Goal: Task Accomplishment & Management: Use online tool/utility

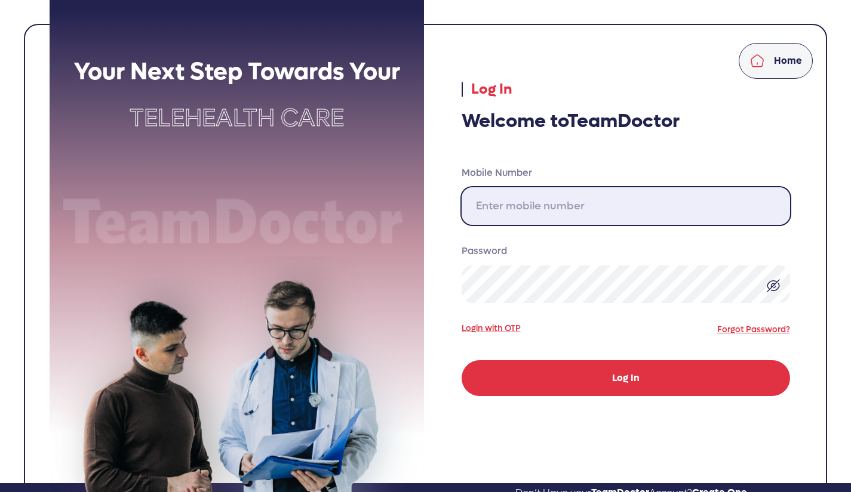
type input "[PHONE_NUMBER]"
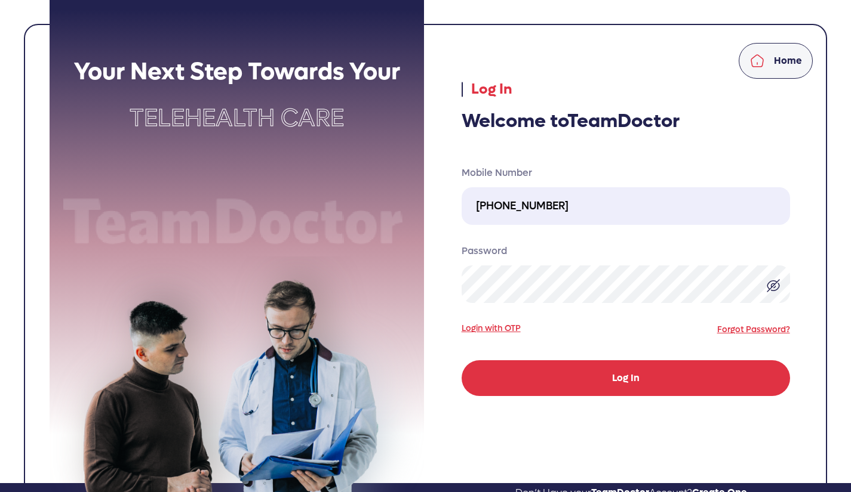
click at [602, 377] on button "Log In" at bounding box center [625, 379] width 328 height 36
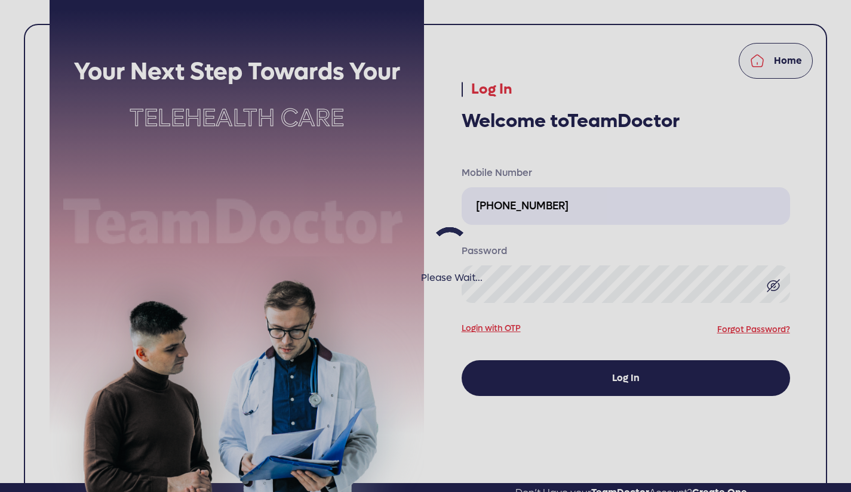
select select "pending"
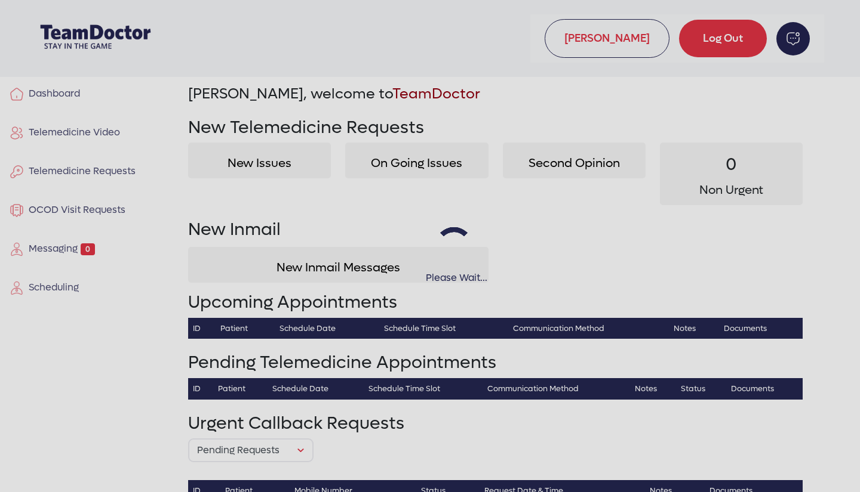
select select "pending"
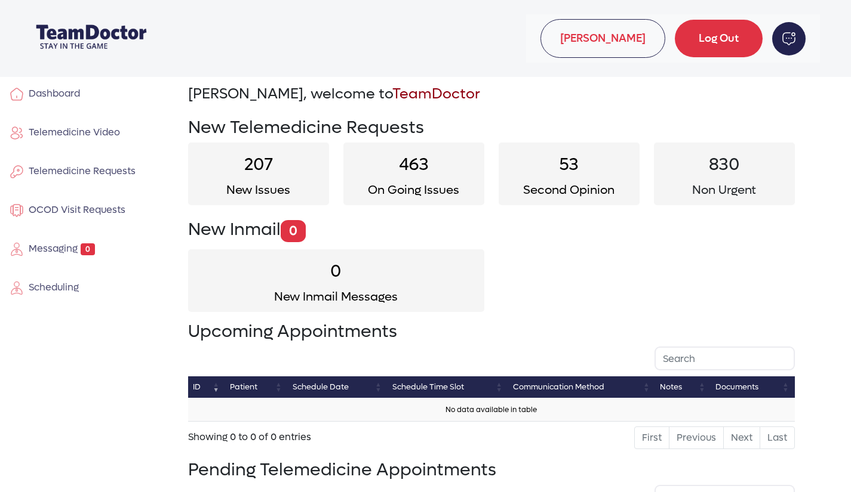
click at [127, 167] on span "Telemedicine Requests" at bounding box center [80, 171] width 112 height 13
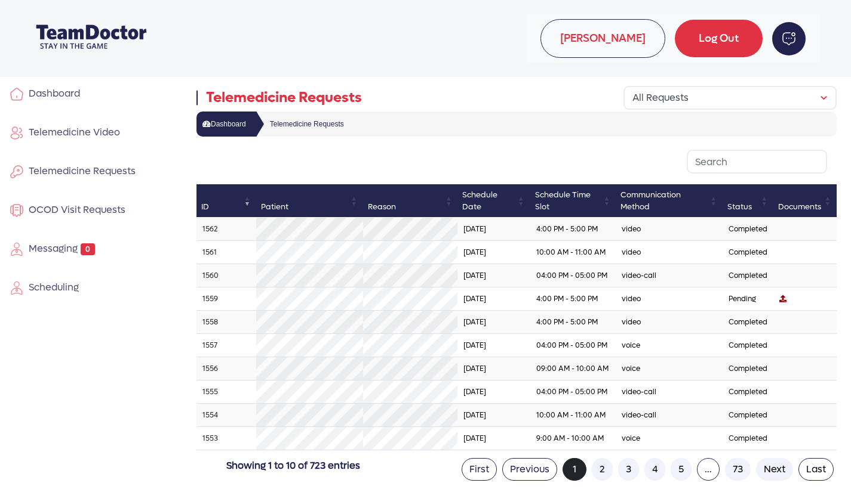
click at [215, 304] on link "1559" at bounding box center [210, 299] width 16 height 10
